Goal: Task Accomplishment & Management: Use online tool/utility

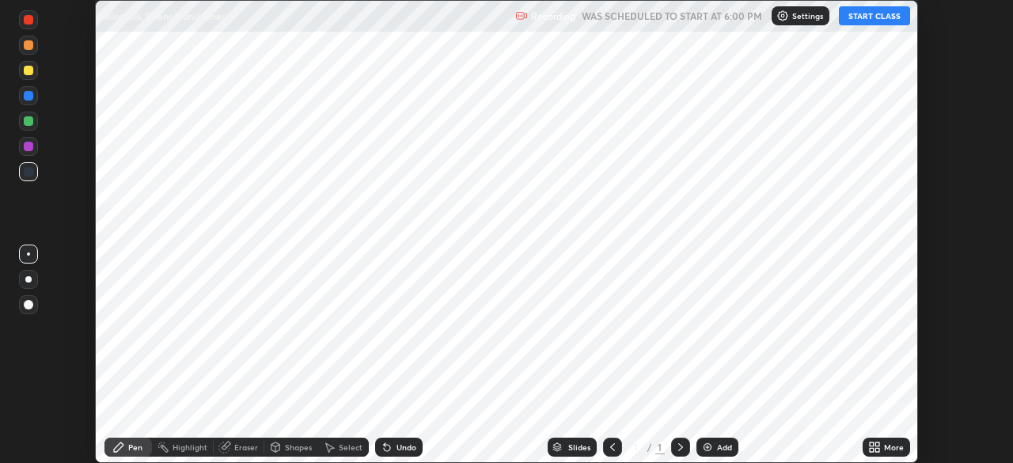
scroll to position [463, 1013]
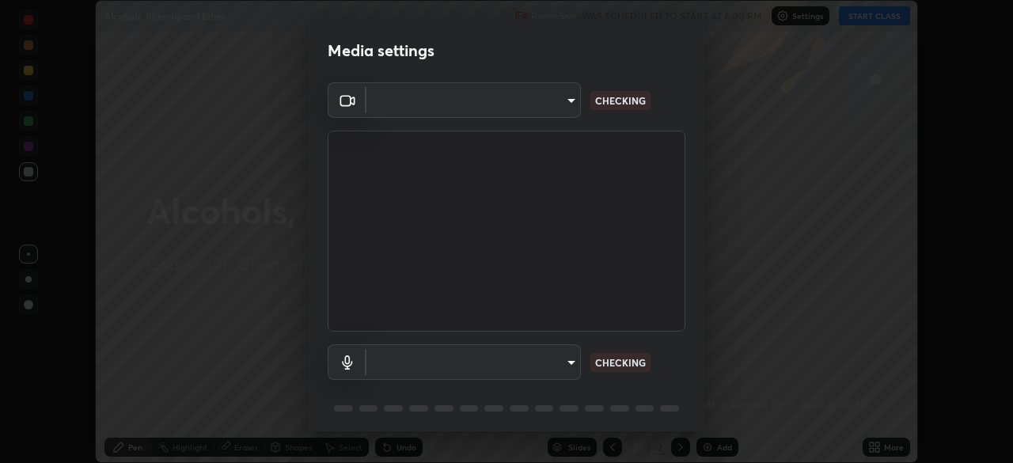
type input "30b38e2068544aa0dbb420bd76fad4d10090c825ecd2ec744dcbb81270b2d089"
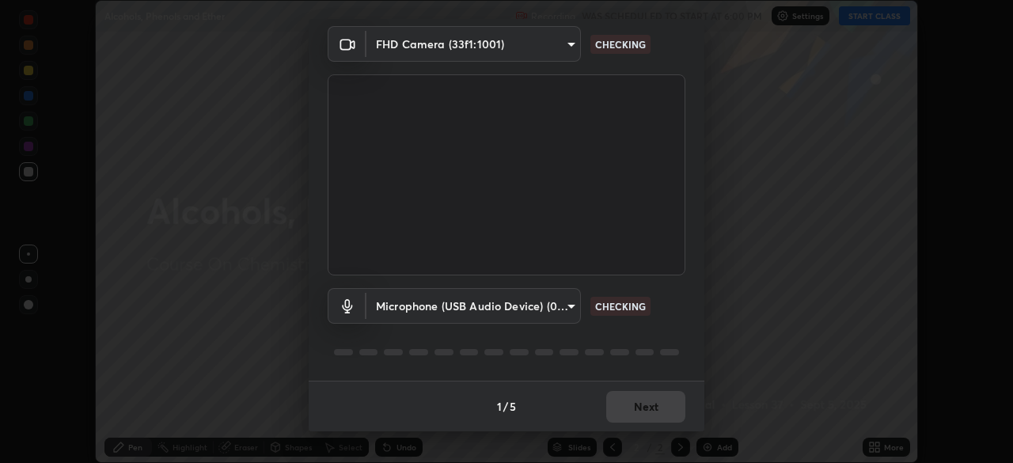
scroll to position [0, 0]
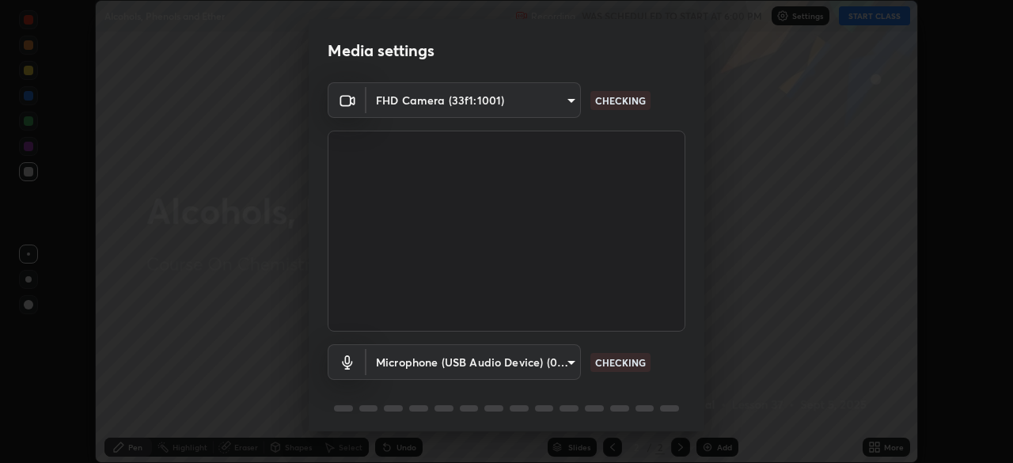
click at [567, 99] on body "Erase all Alcohols, Phenols and Ether Recording WAS SCHEDULED TO START AT 6:00 …" at bounding box center [506, 231] width 1013 height 463
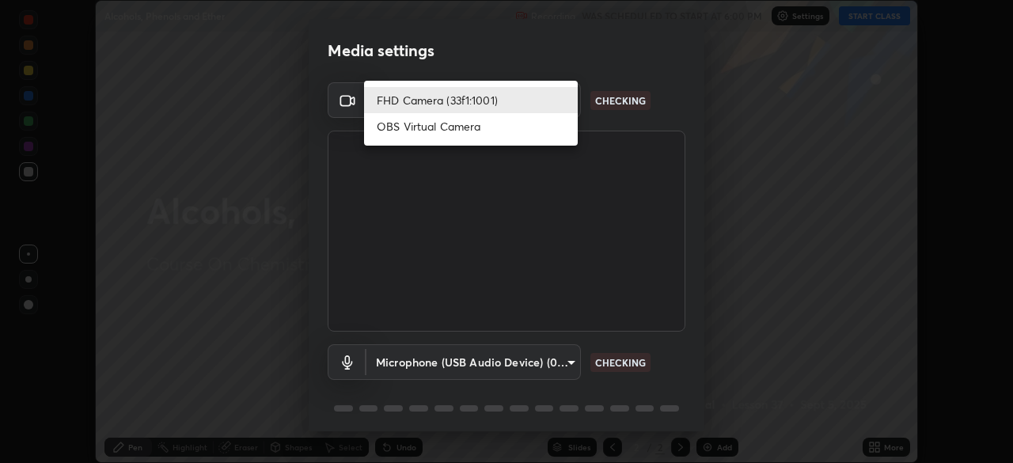
click at [520, 100] on li "FHD Camera (33f1:1001)" at bounding box center [471, 100] width 214 height 26
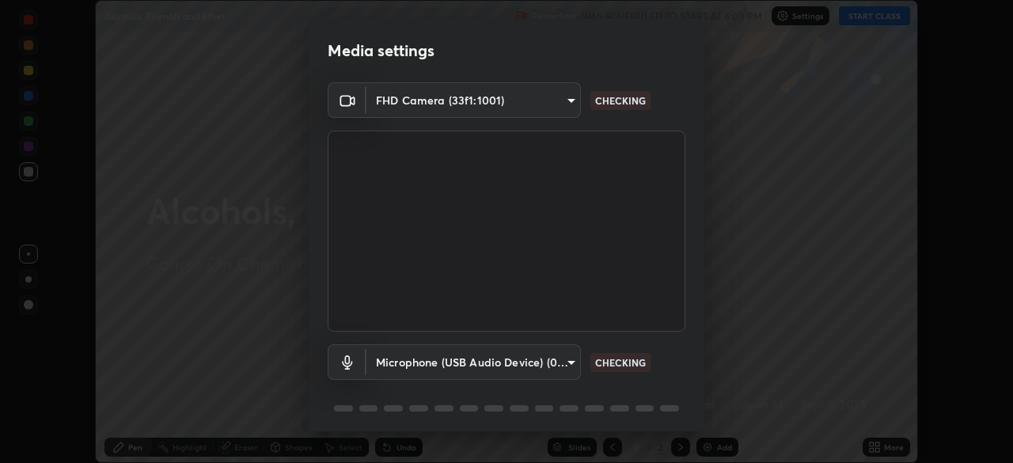
scroll to position [56, 0]
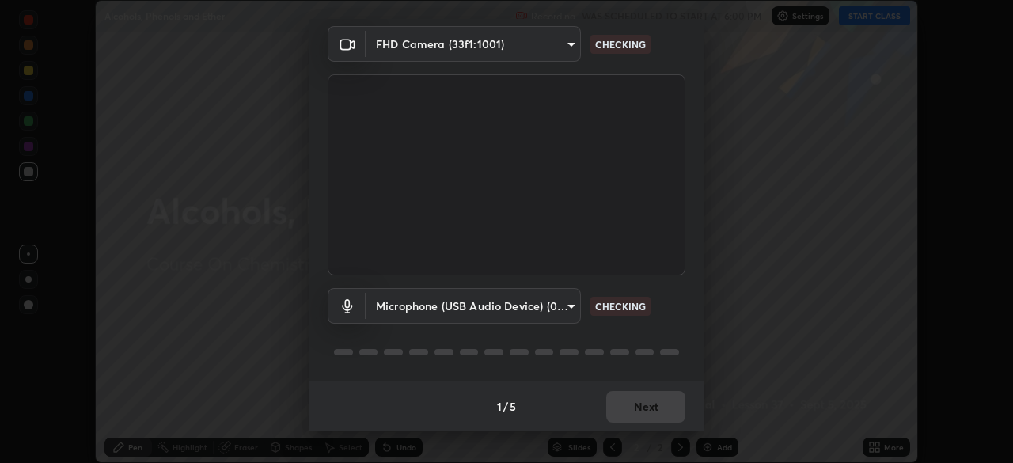
click at [555, 306] on body "Erase all Alcohols, Phenols and Ether Recording WAS SCHEDULED TO START AT 6:00 …" at bounding box center [506, 231] width 1013 height 463
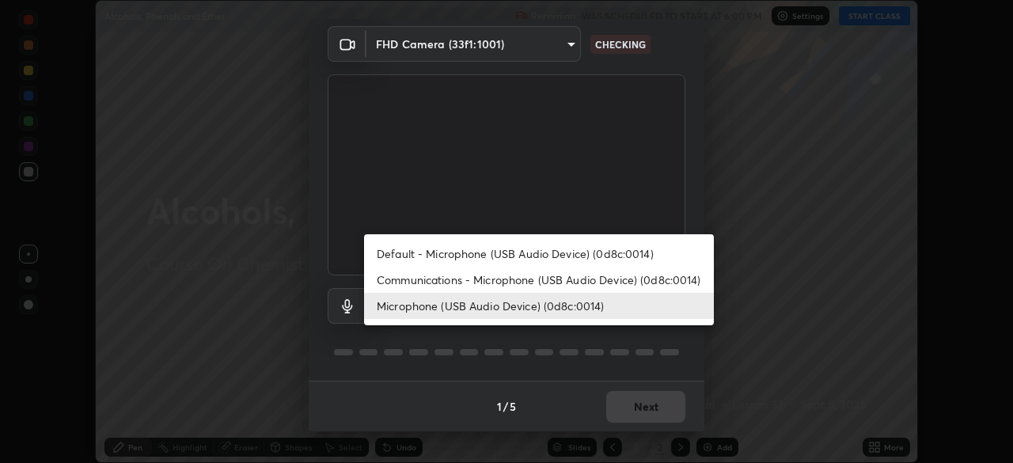
click at [564, 280] on li "Communications - Microphone (USB Audio Device) (0d8c:0014)" at bounding box center [539, 280] width 350 height 26
type input "communications"
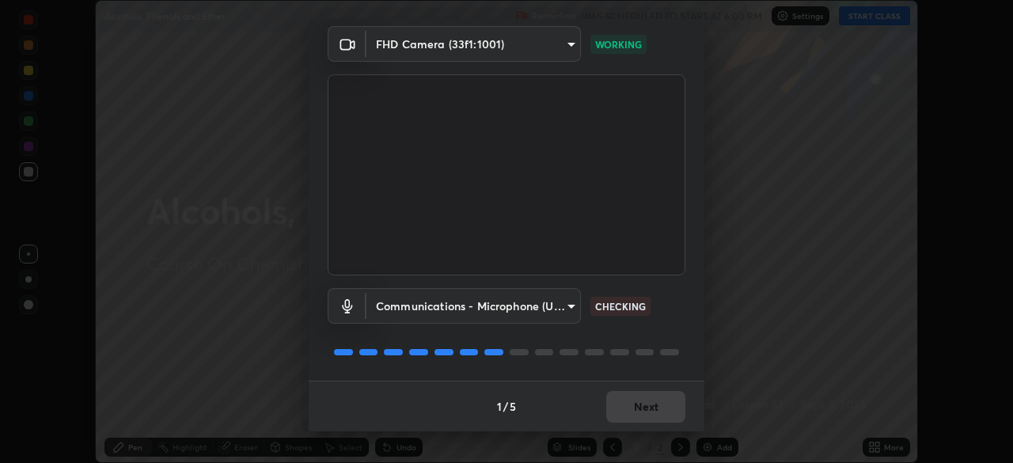
scroll to position [0, 0]
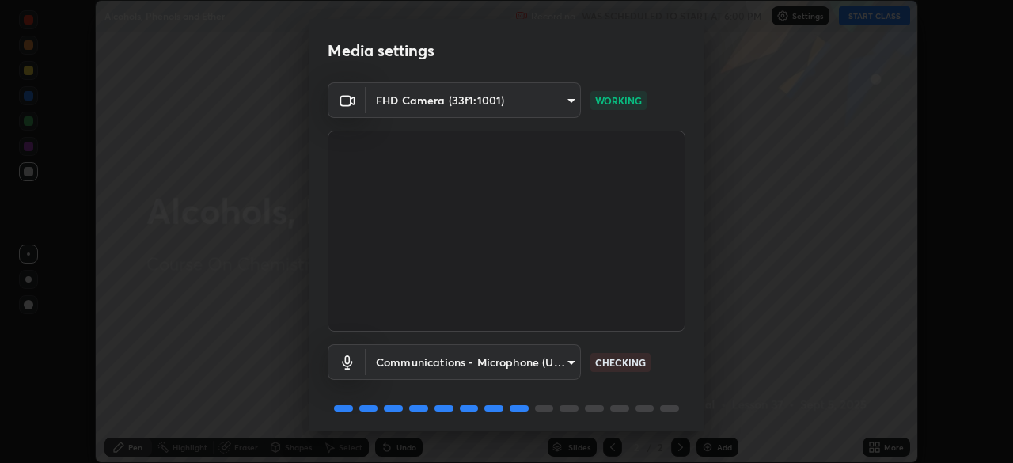
click at [634, 327] on video at bounding box center [507, 231] width 358 height 201
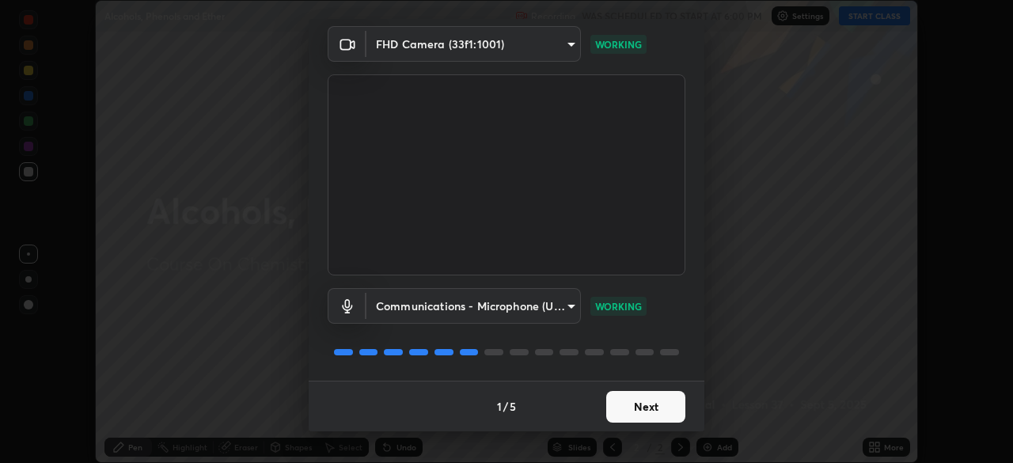
click at [652, 419] on button "Next" at bounding box center [645, 407] width 79 height 32
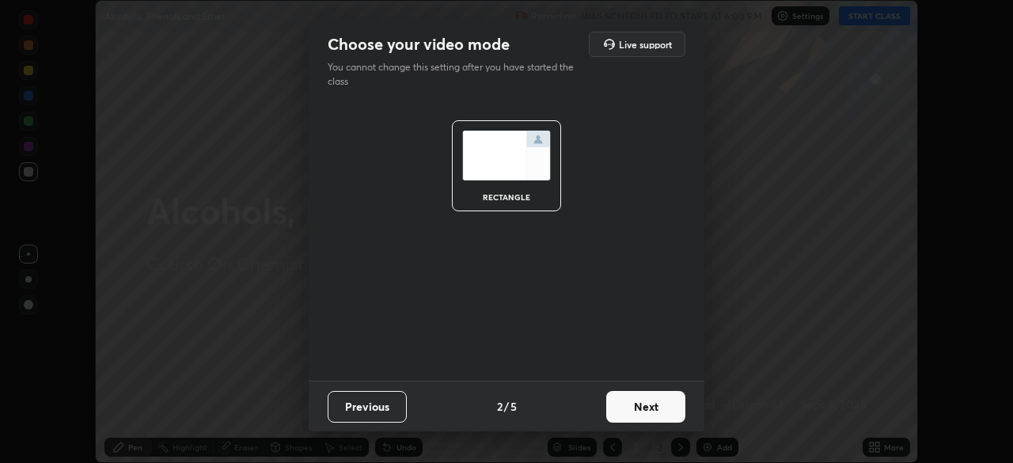
click at [674, 419] on button "Next" at bounding box center [645, 407] width 79 height 32
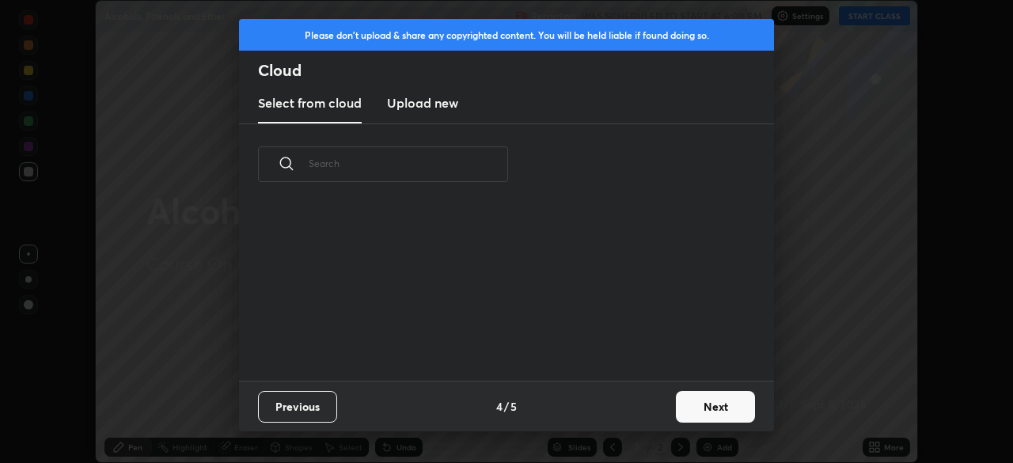
click at [708, 411] on button "Next" at bounding box center [715, 407] width 79 height 32
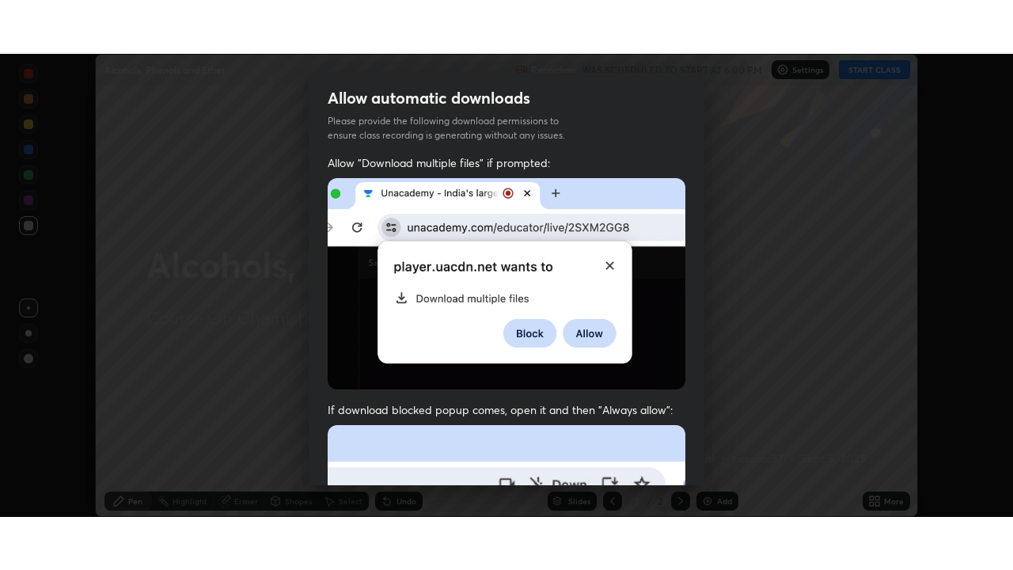
scroll to position [379, 0]
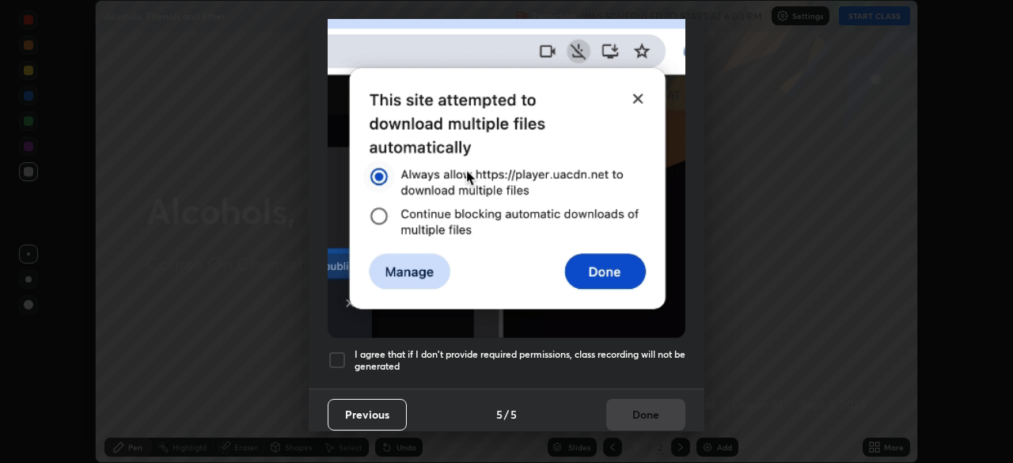
click at [565, 352] on h5 "I agree that if I don't provide required permissions, class recording will not …" at bounding box center [519, 360] width 331 height 25
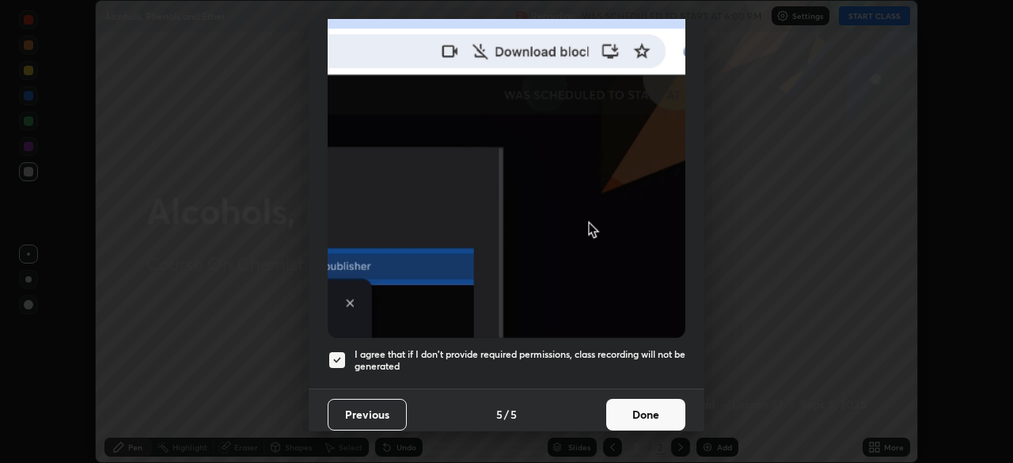
click at [640, 403] on button "Done" at bounding box center [645, 415] width 79 height 32
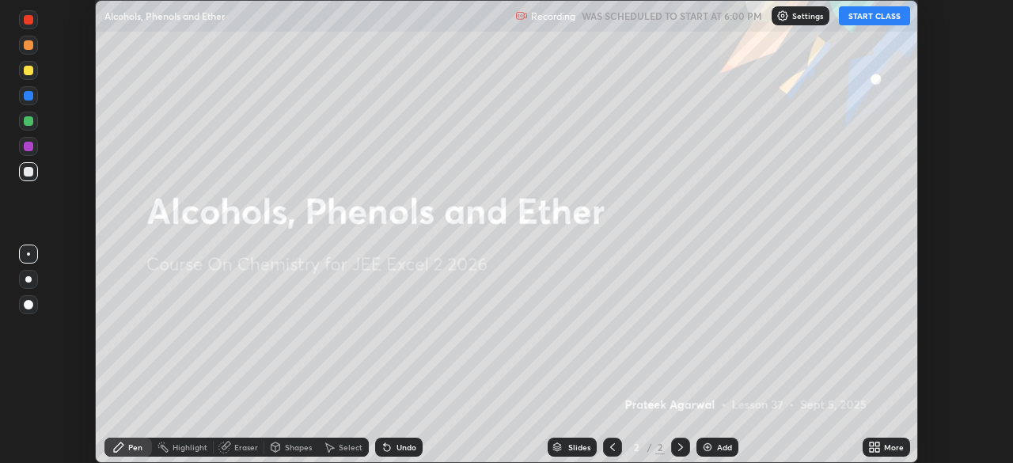
click at [863, 22] on button "START CLASS" at bounding box center [874, 15] width 71 height 19
click at [890, 445] on div "More" at bounding box center [894, 447] width 20 height 8
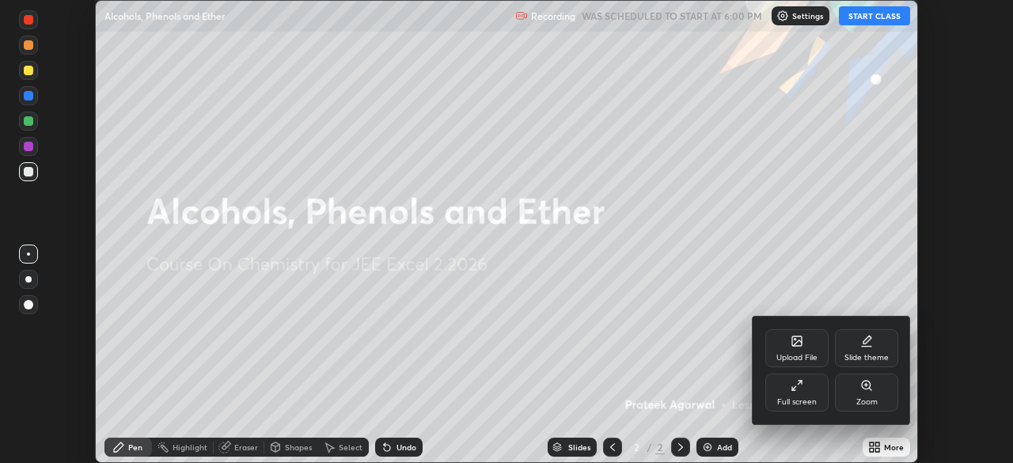
click at [792, 389] on icon at bounding box center [793, 388] width 3 height 3
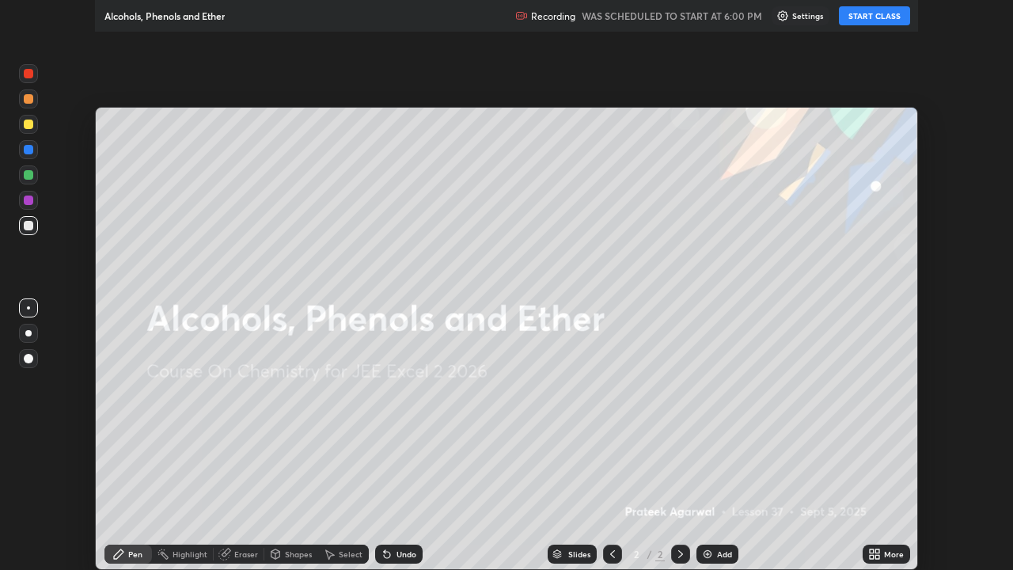
scroll to position [570, 1013]
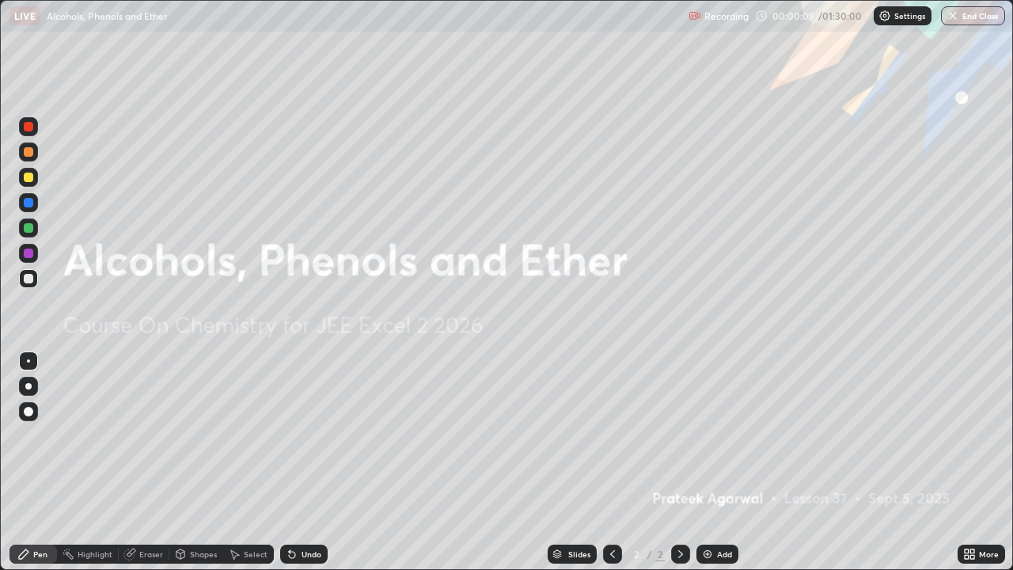
click at [717, 462] on div "Add" at bounding box center [724, 554] width 15 height 8
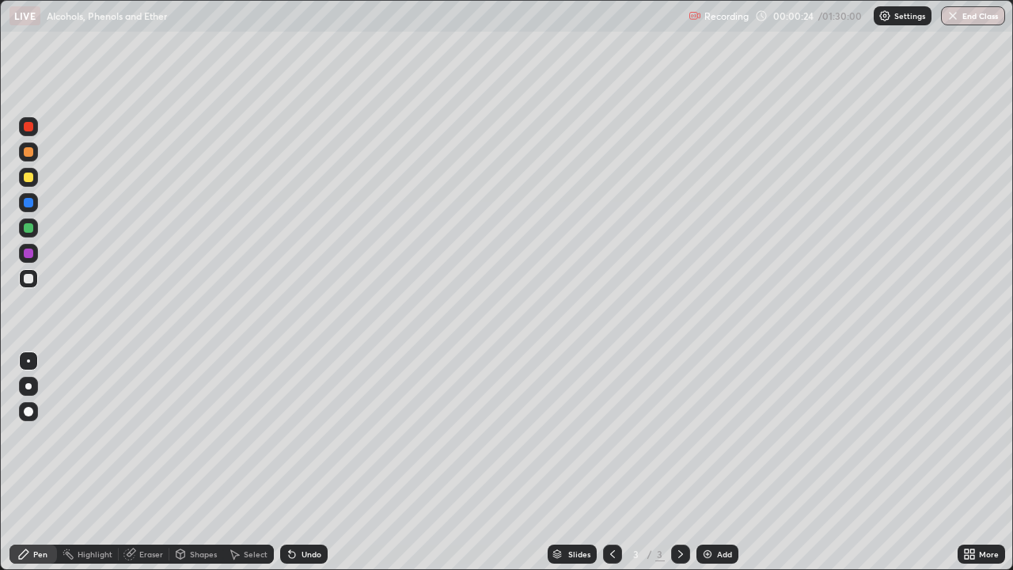
click at [315, 462] on div "Undo" at bounding box center [301, 554] width 54 height 32
click at [714, 462] on div "Add" at bounding box center [717, 553] width 42 height 19
click at [297, 462] on div "Undo" at bounding box center [303, 553] width 47 height 19
click at [295, 462] on div "Undo" at bounding box center [303, 553] width 47 height 19
click at [295, 462] on icon at bounding box center [292, 553] width 13 height 13
